Goal: Go to known website: Access a specific website the user already knows

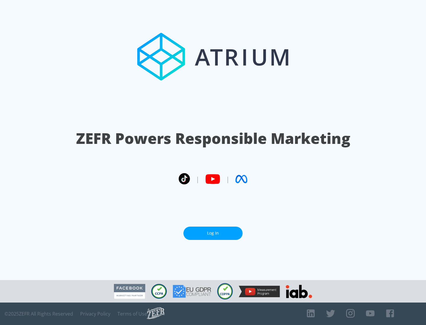
click at [213, 233] on link "Log In" at bounding box center [212, 233] width 59 height 13
